Goal: Navigation & Orientation: Find specific page/section

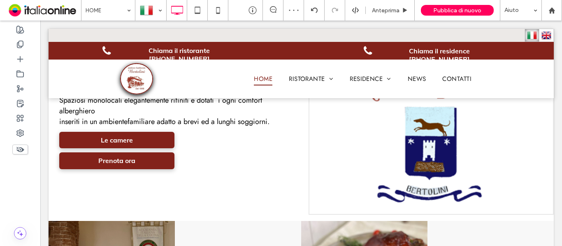
scroll to position [469, 0]
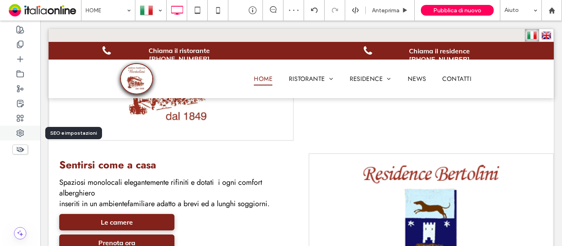
click at [19, 131] on use at bounding box center [20, 133] width 7 height 7
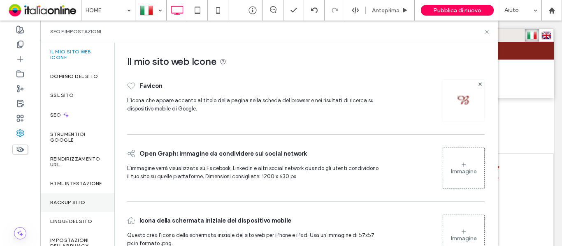
drag, startPoint x: 65, startPoint y: 202, endPoint x: 69, endPoint y: 203, distance: 4.6
click at [65, 202] on div "Backup sito" at bounding box center [77, 202] width 74 height 19
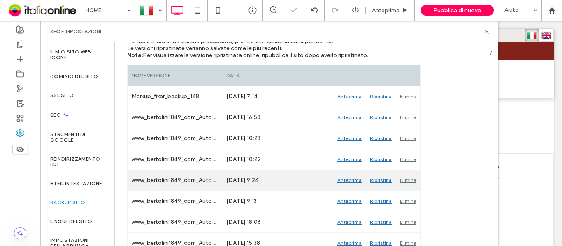
scroll to position [247, 0]
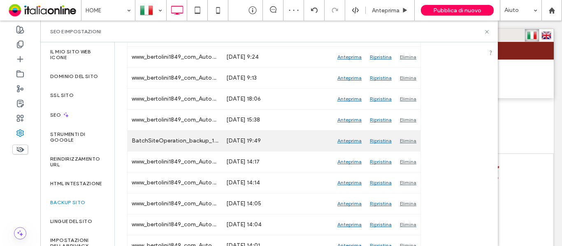
click at [346, 141] on div "Anteprima" at bounding box center [349, 141] width 32 height 21
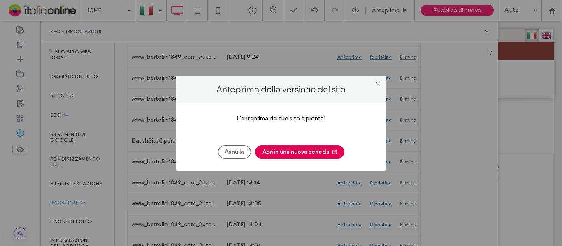
click at [282, 155] on button "Apri in una nuova scheda" at bounding box center [299, 152] width 89 height 13
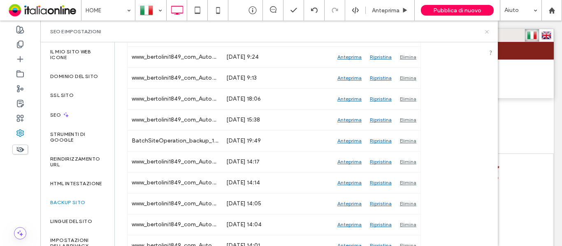
click at [486, 32] on use at bounding box center [486, 31] width 3 height 3
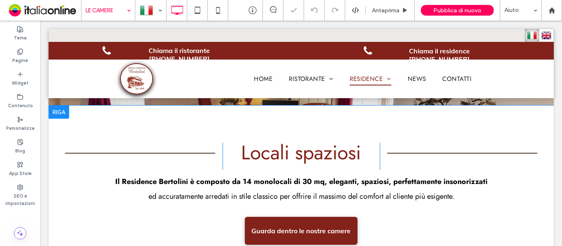
scroll to position [474, 0]
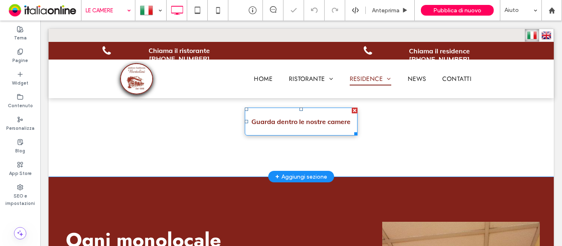
click at [292, 125] on span "Guarda dentro le nostre camere" at bounding box center [300, 121] width 99 height 16
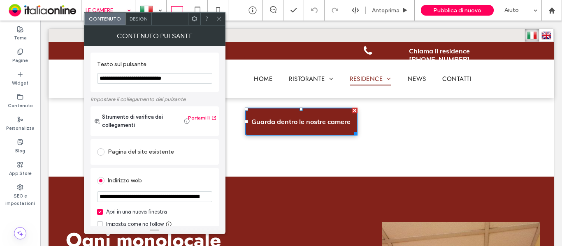
click at [216, 21] on icon at bounding box center [219, 19] width 6 height 6
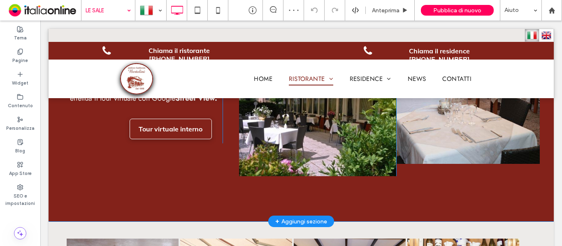
scroll to position [740, 0]
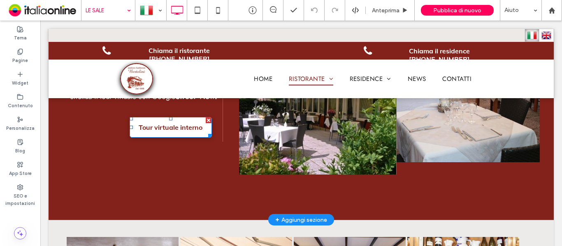
click at [171, 130] on span "Tour virtuale interno" at bounding box center [171, 127] width 64 height 16
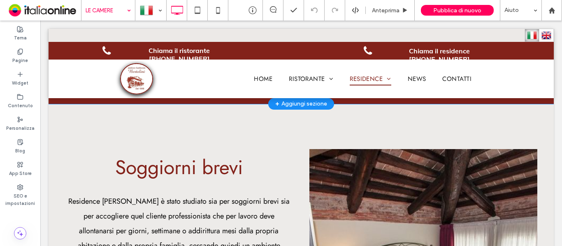
scroll to position [1028, 0]
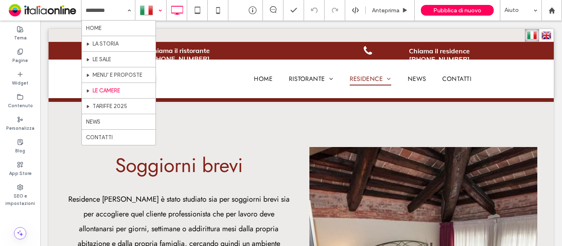
click at [141, 12] on div at bounding box center [151, 10] width 30 height 20
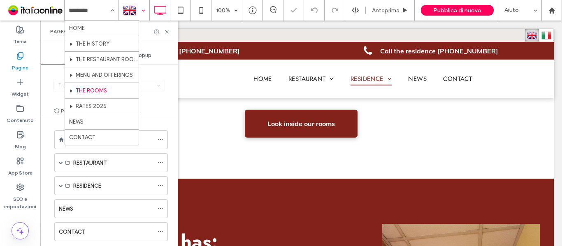
scroll to position [490, 0]
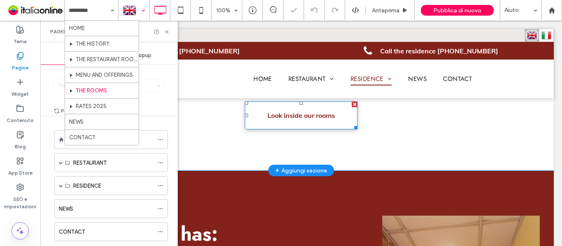
click at [300, 121] on span "Look inside our rooms" at bounding box center [300, 115] width 67 height 16
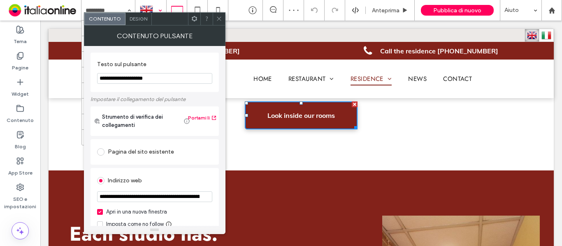
click at [220, 21] on icon at bounding box center [219, 19] width 6 height 6
